Goal: Task Accomplishment & Management: Use online tool/utility

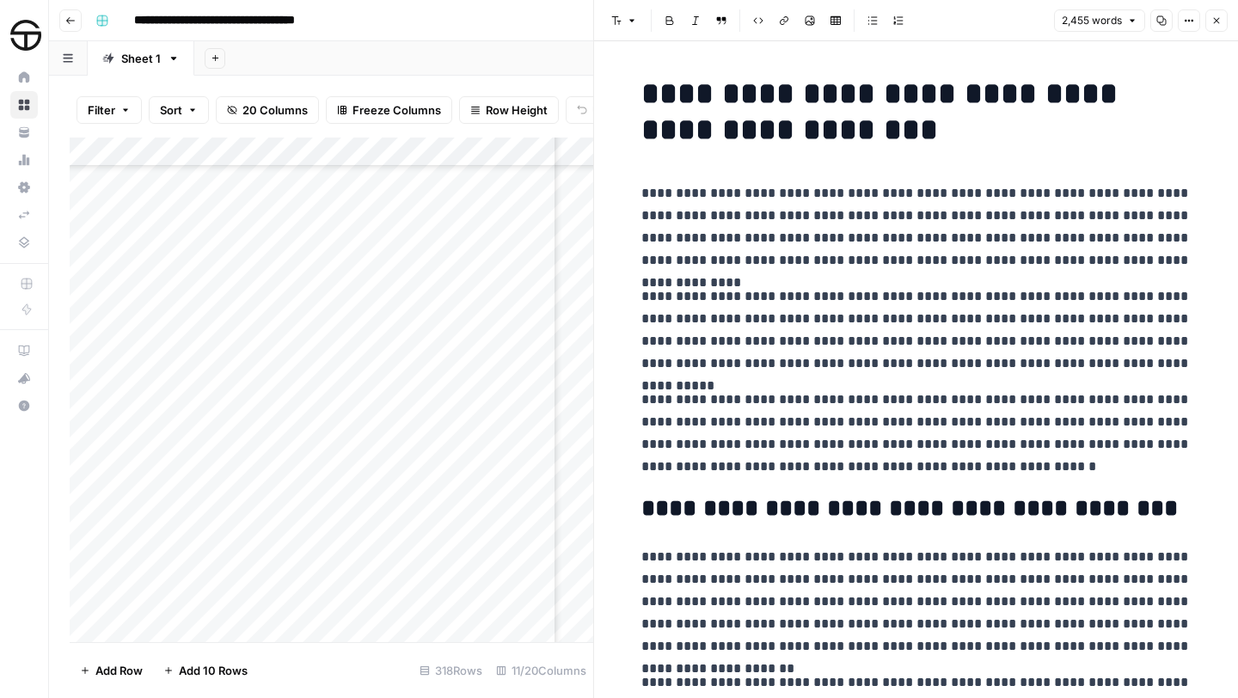
scroll to position [6716, 530]
click at [1217, 17] on icon "button" at bounding box center [1217, 20] width 10 height 10
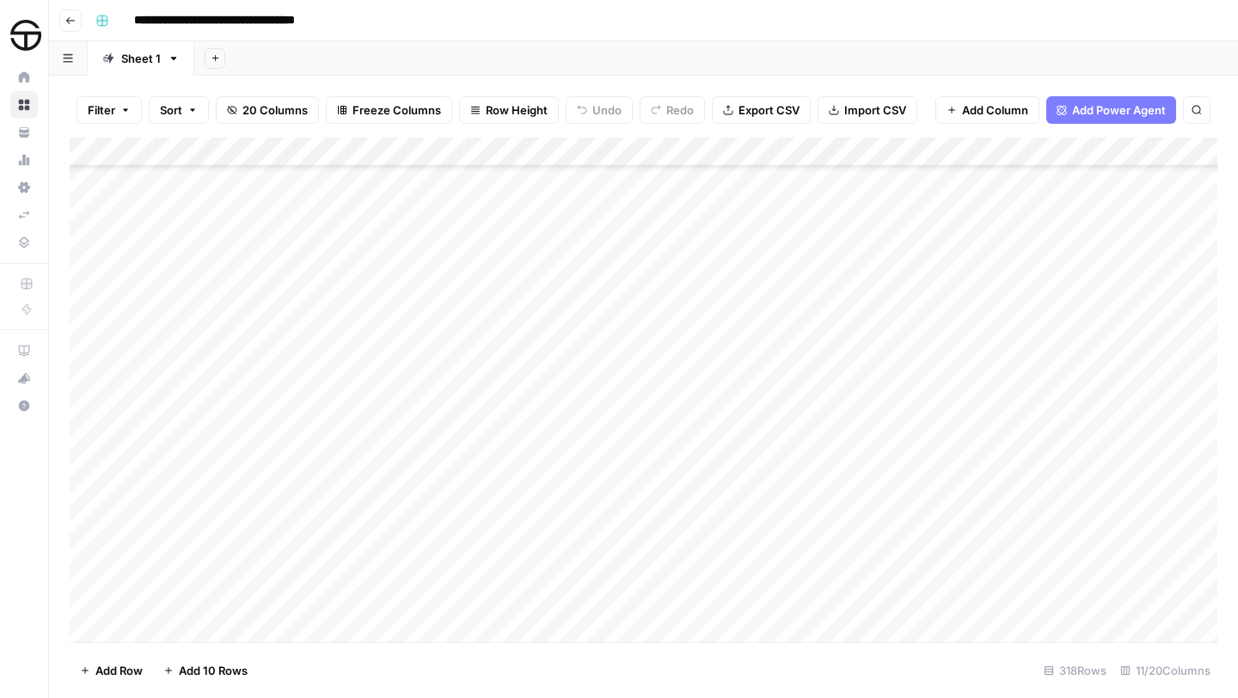
scroll to position [6743, 0]
click at [640, 394] on div "Add Column" at bounding box center [644, 390] width 1148 height 505
click at [642, 397] on div "Add Column" at bounding box center [644, 390] width 1148 height 505
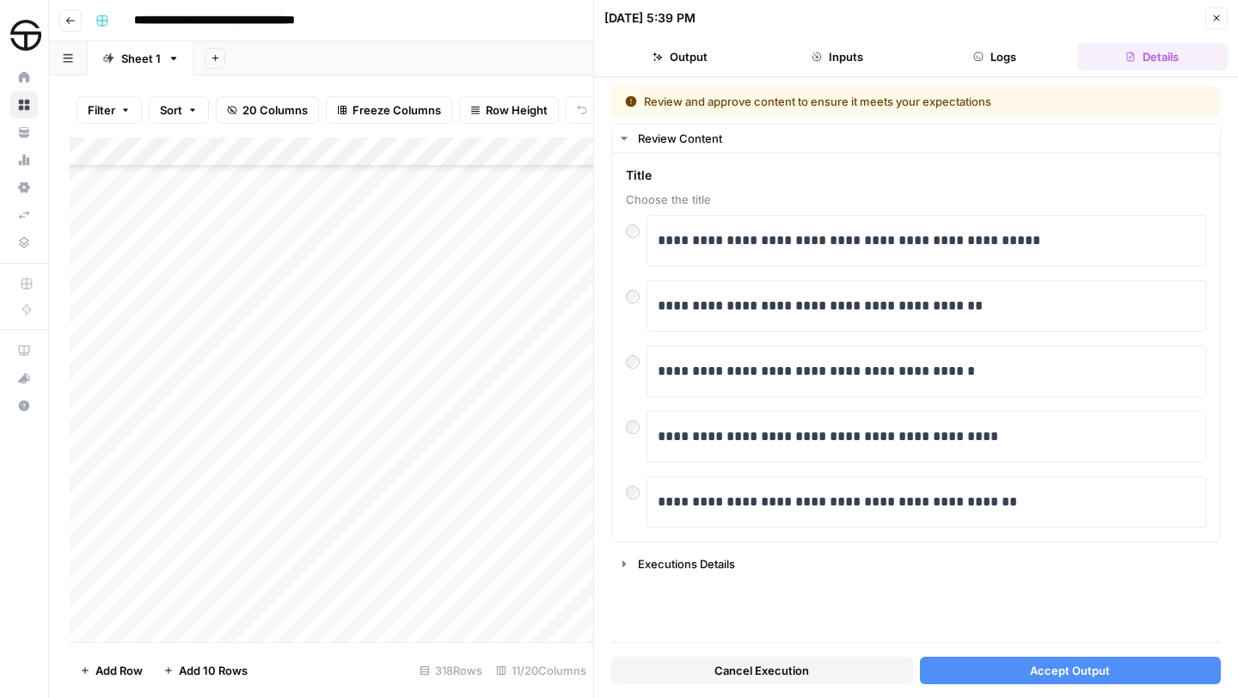
click at [1005, 681] on button "Accept Output" at bounding box center [1071, 671] width 302 height 28
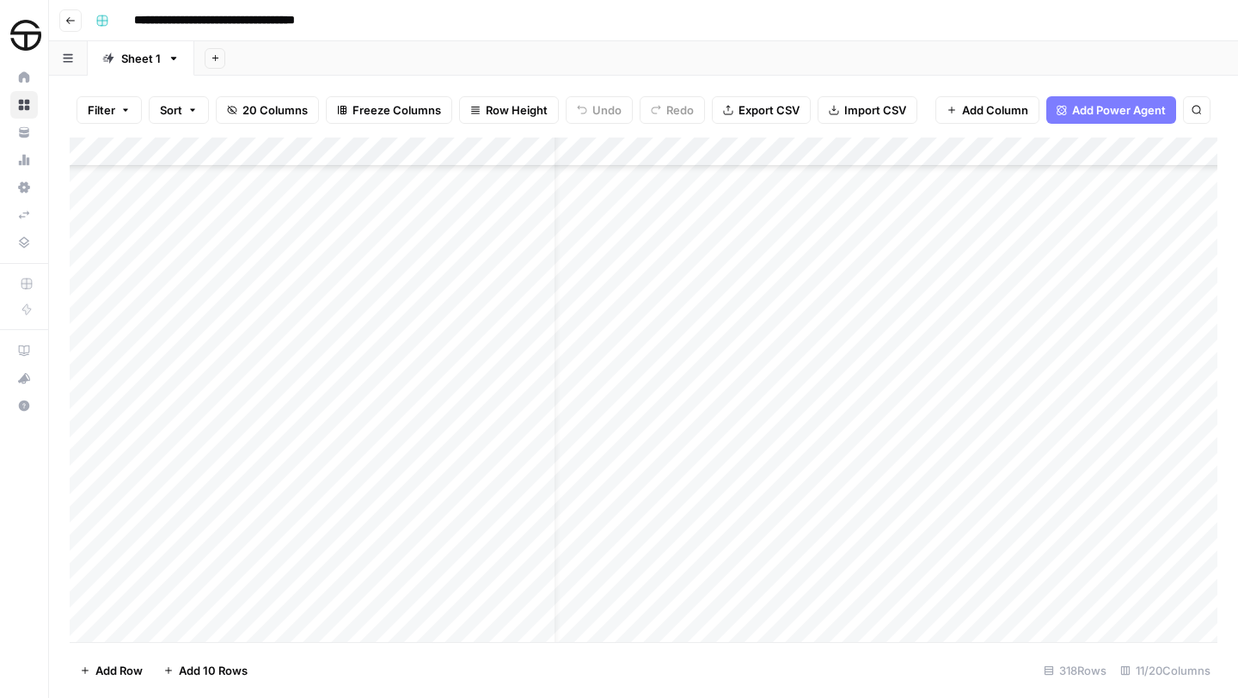
scroll to position [6743, 46]
click at [967, 396] on div "Add Column" at bounding box center [644, 390] width 1148 height 505
click at [974, 393] on div "Add Column" at bounding box center [644, 390] width 1148 height 505
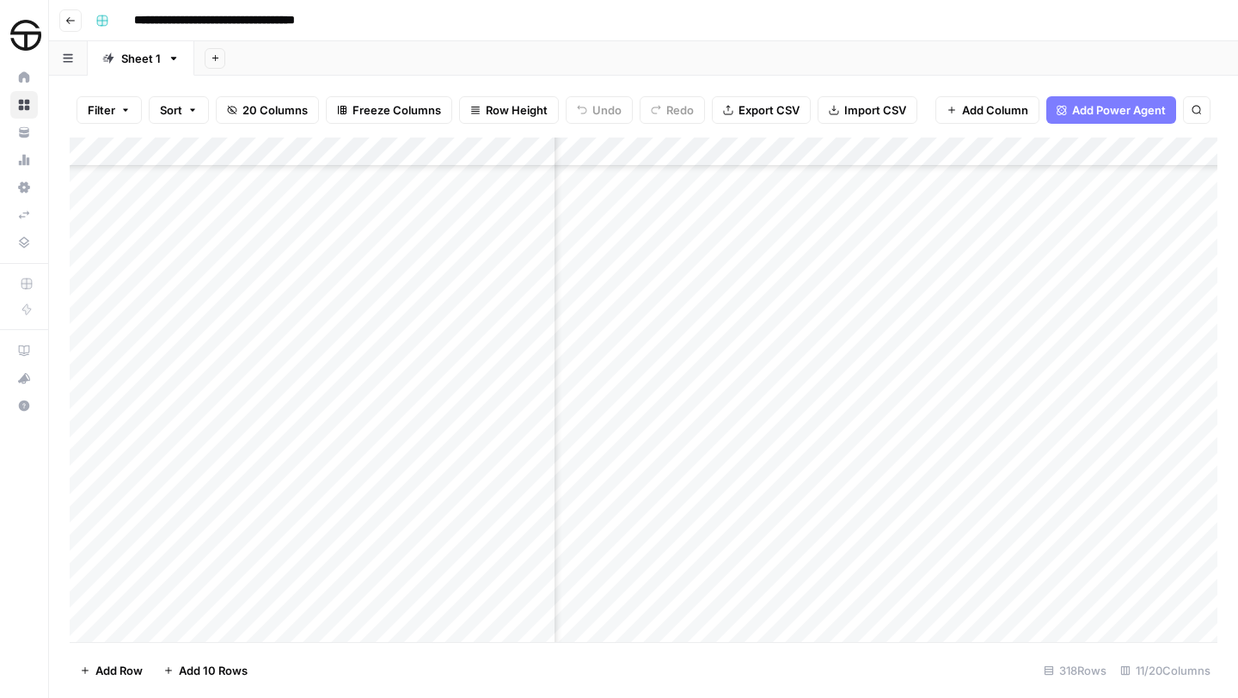
click at [876, 396] on div "Add Column" at bounding box center [644, 390] width 1148 height 505
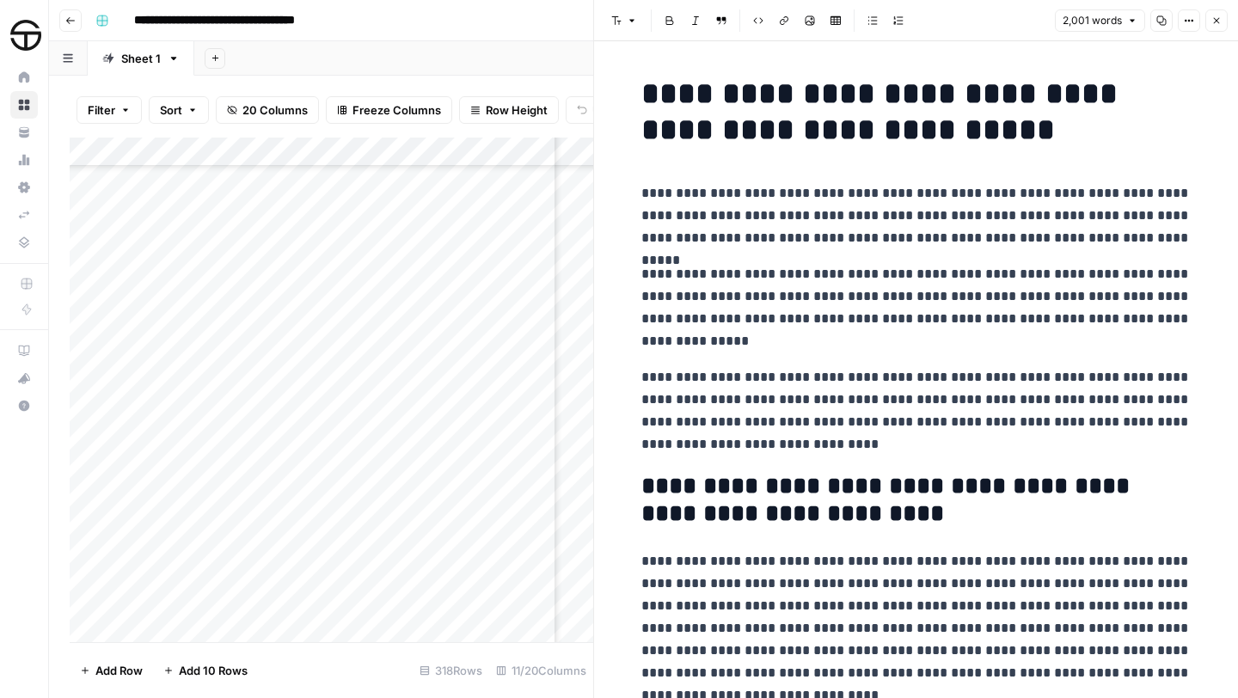
click at [644, 92] on h1 "**********" at bounding box center [916, 112] width 550 height 72
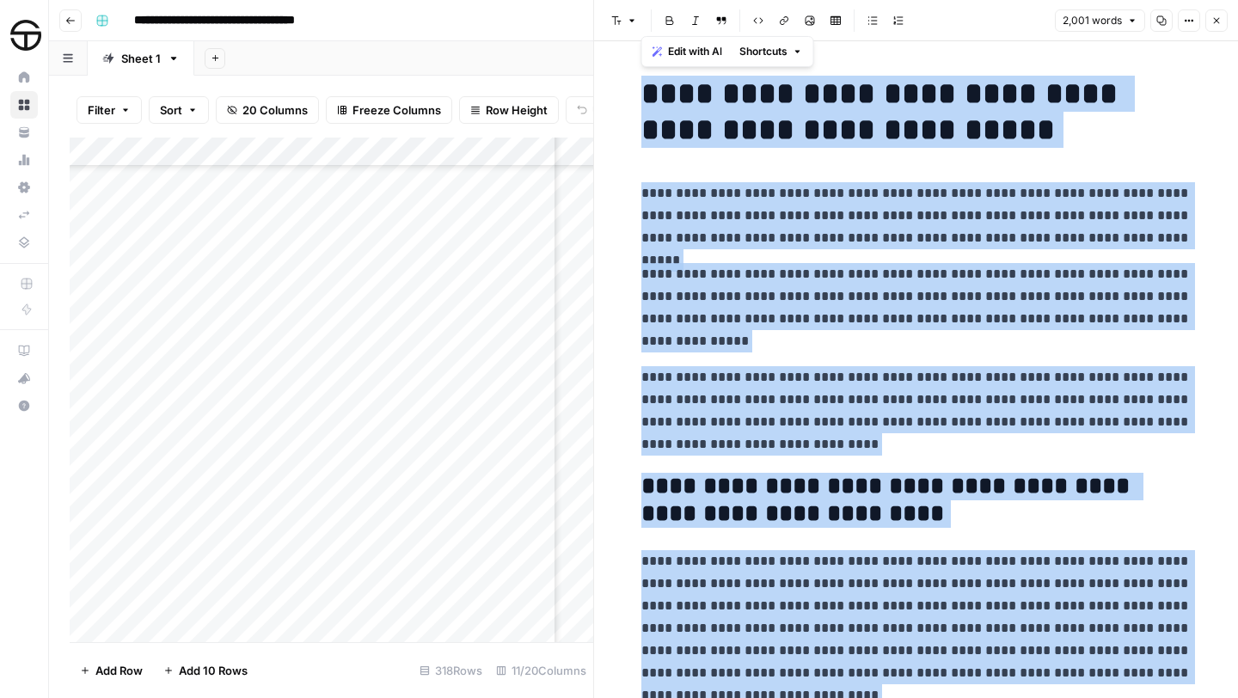
copy div "**********"
click at [1218, 21] on icon "button" at bounding box center [1217, 21] width 6 height 6
